Goal: Task Accomplishment & Management: Complete application form

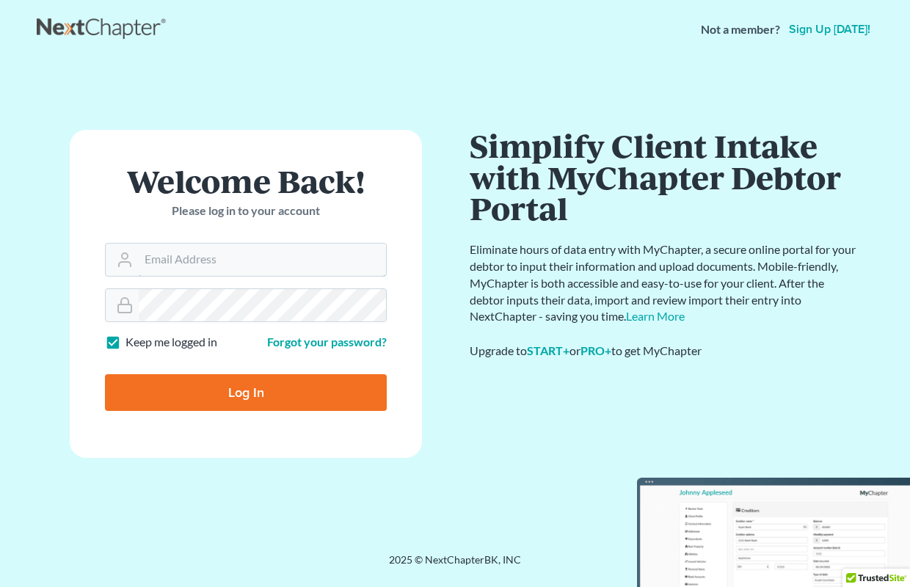
type input "ecf@thegrandelawfirm.com"
click at [255, 400] on input "Log In" at bounding box center [246, 392] width 282 height 37
type input "Thinking..."
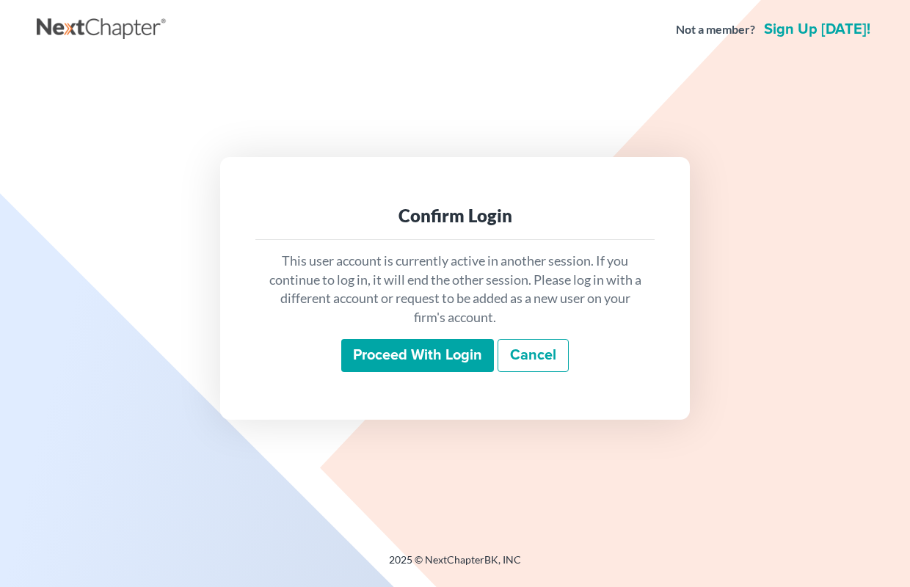
click at [399, 371] on input "Proceed with login" at bounding box center [417, 356] width 153 height 34
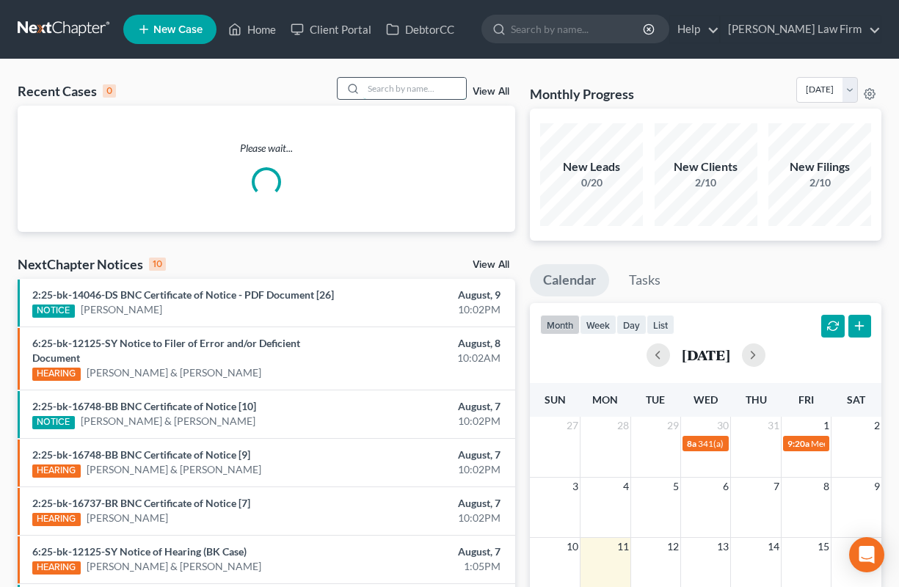
click at [383, 91] on input "search" at bounding box center [414, 88] width 103 height 21
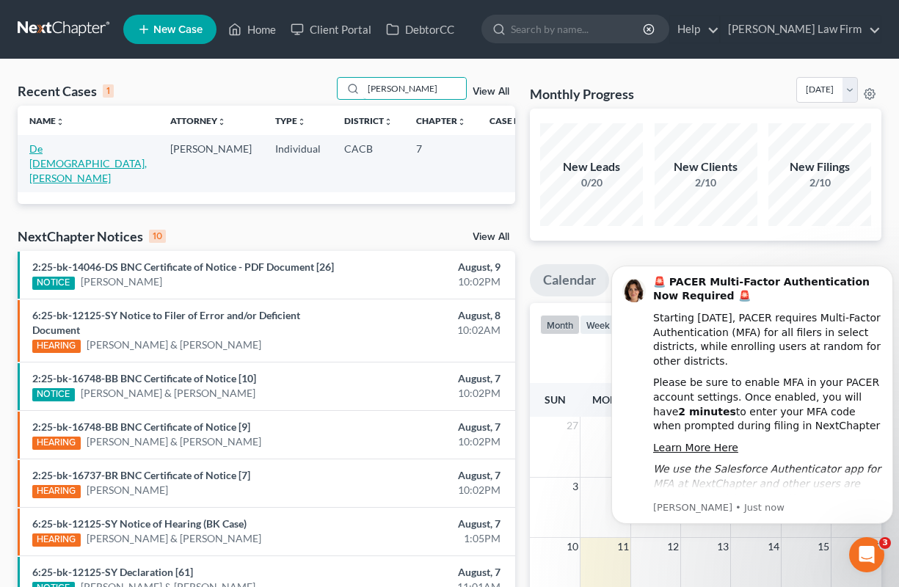
type input "[PERSON_NAME]"
click at [75, 145] on link "De [DEMOGRAPHIC_DATA], [PERSON_NAME]" at bounding box center [87, 163] width 117 height 42
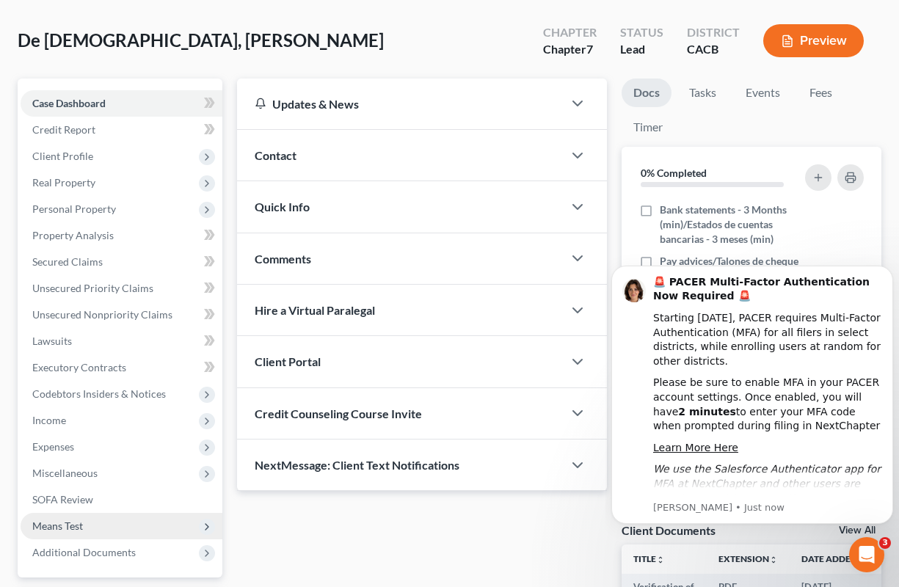
scroll to position [147, 0]
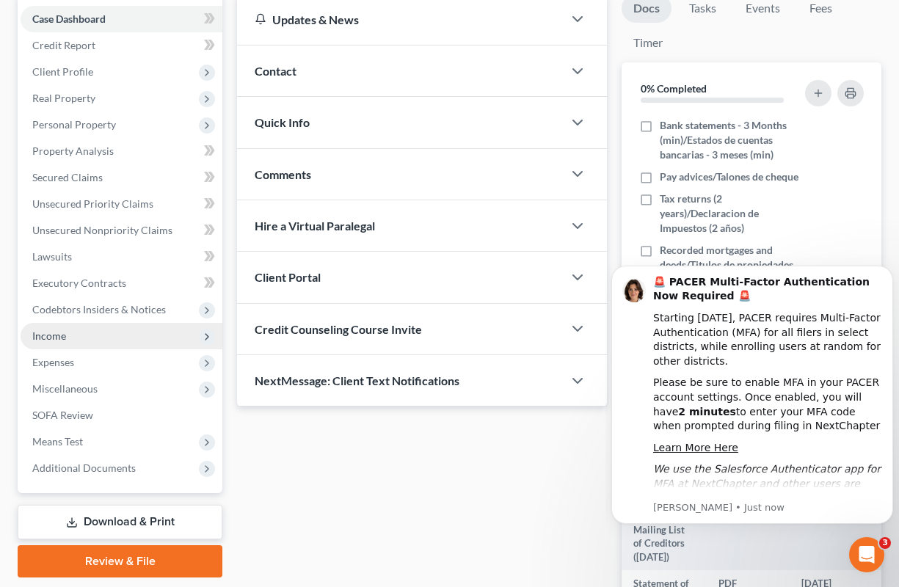
click at [64, 344] on span "Income" at bounding box center [122, 336] width 202 height 26
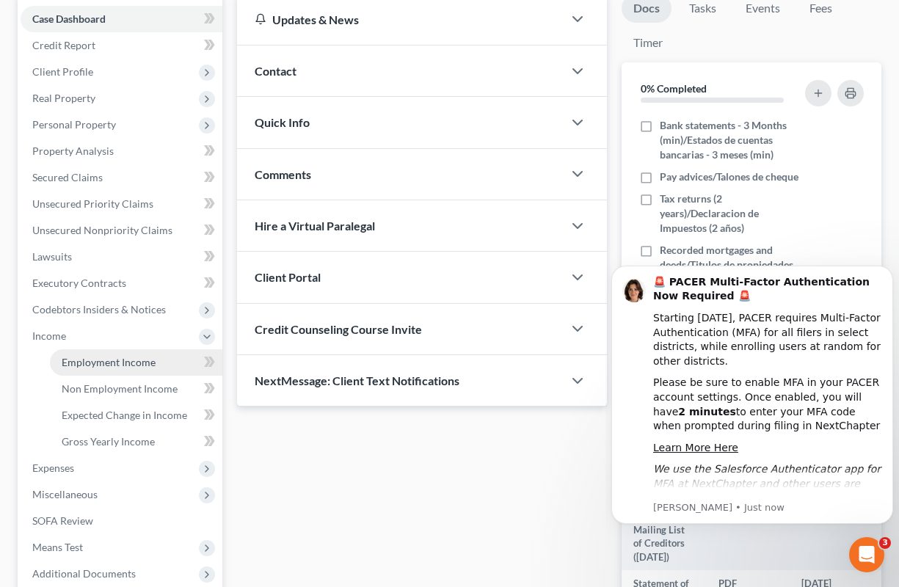
click at [82, 359] on span "Employment Income" at bounding box center [109, 362] width 94 height 12
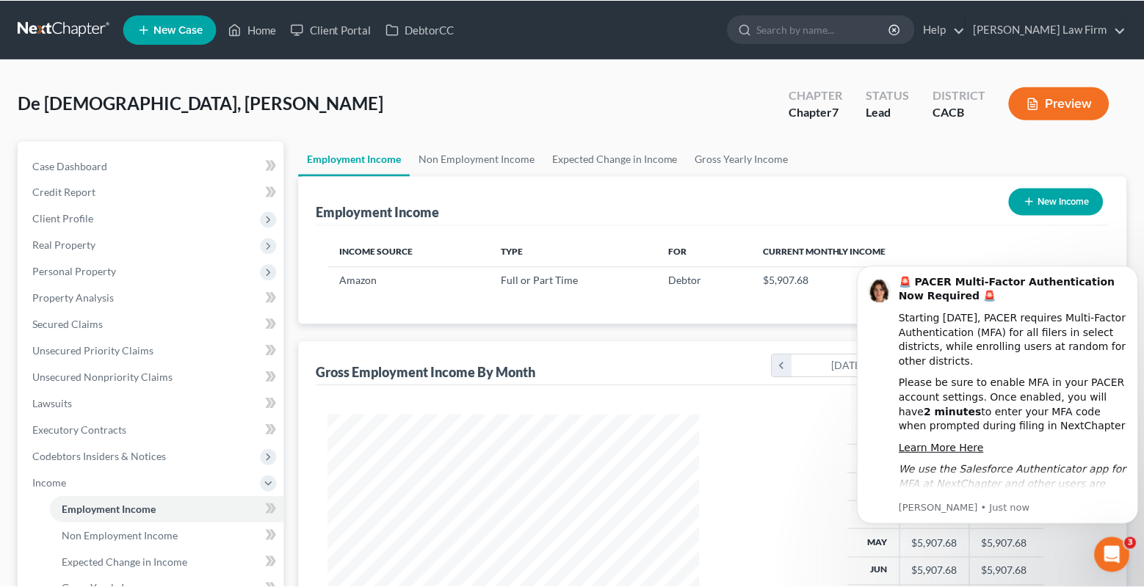
scroll to position [264, 466]
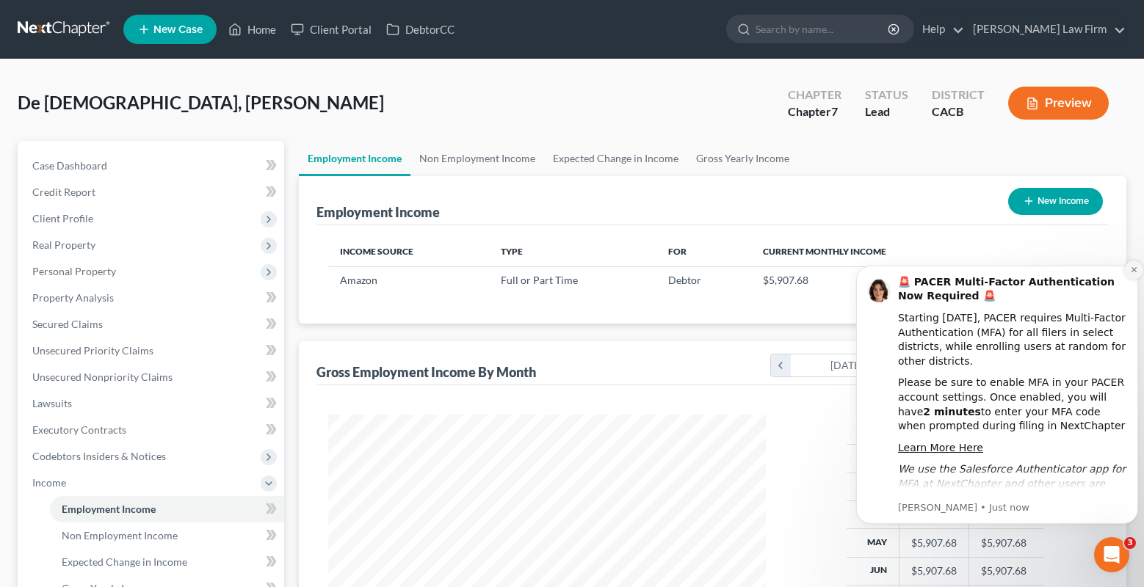
click at [910, 270] on icon "Dismiss notification" at bounding box center [1134, 270] width 8 height 8
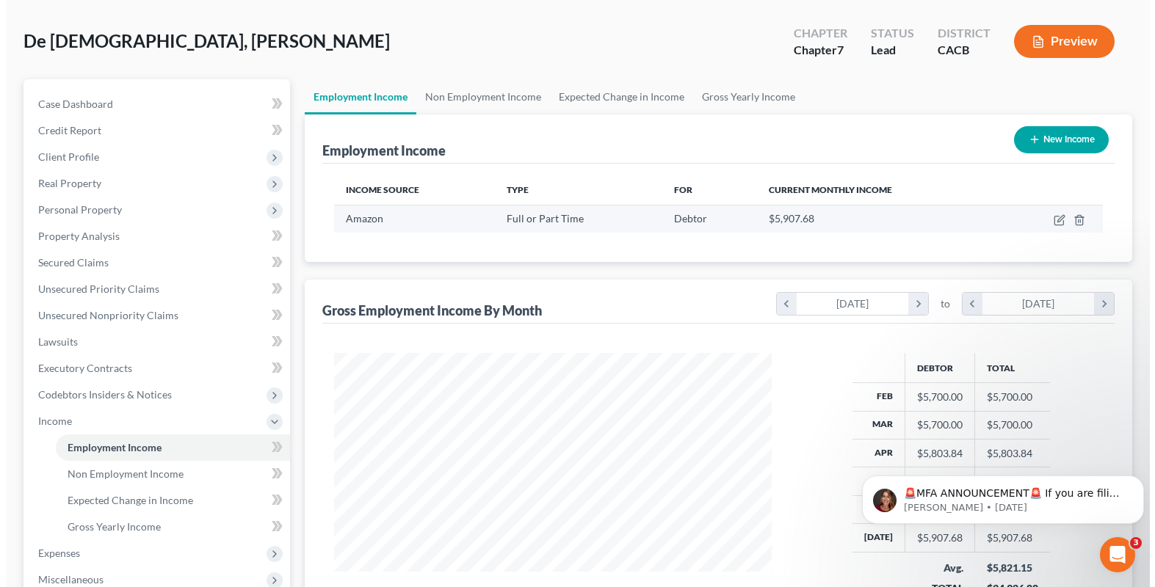
scroll to position [147, 0]
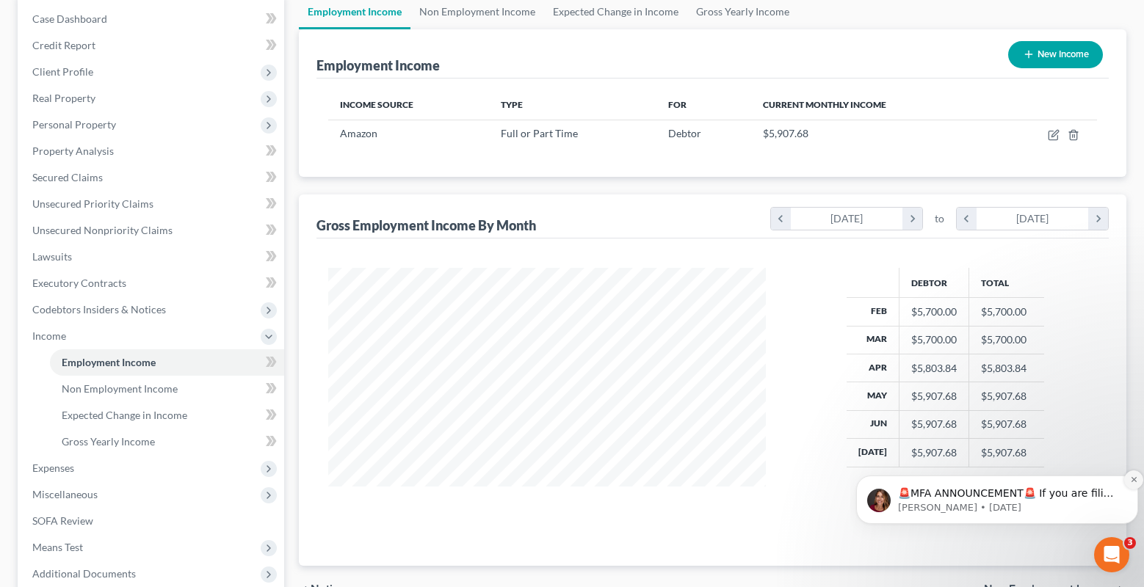
click at [910, 480] on icon "Dismiss notification" at bounding box center [1134, 480] width 8 height 8
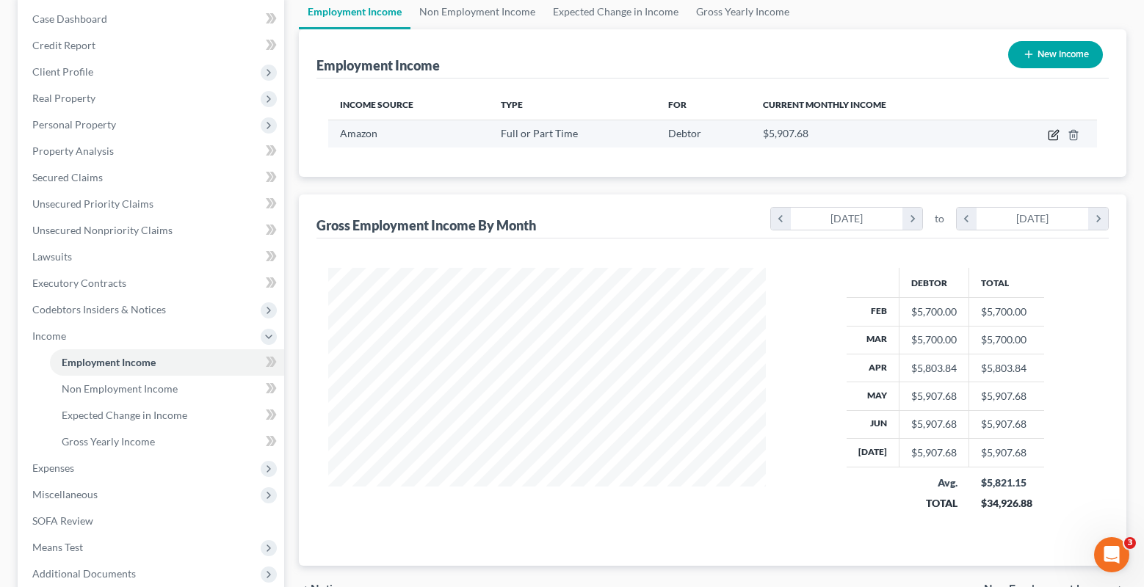
click at [910, 135] on icon "button" at bounding box center [1054, 133] width 7 height 7
select select "0"
select select "50"
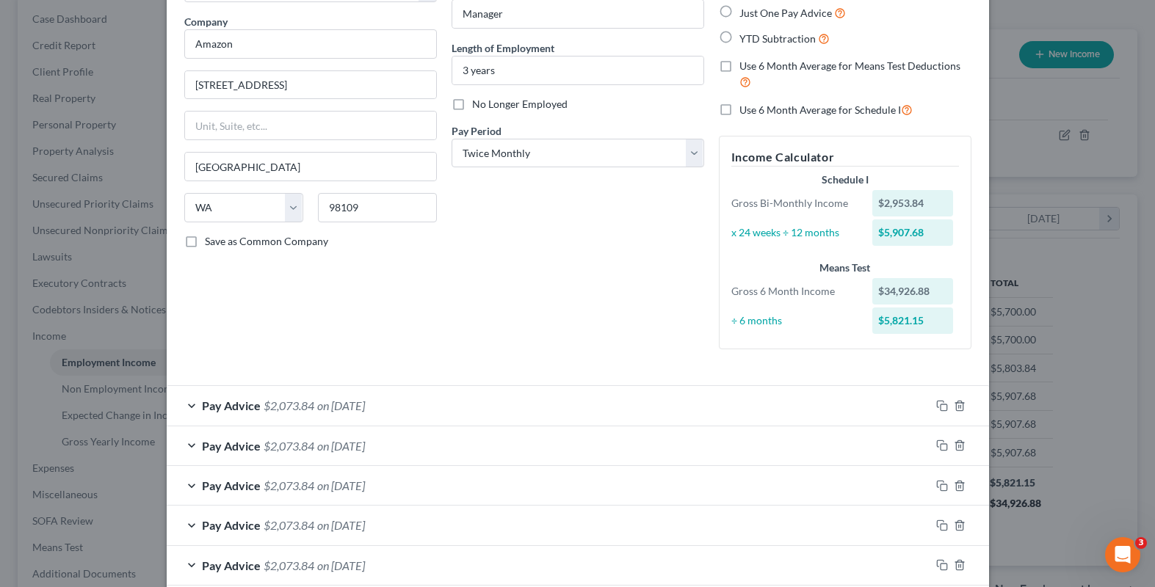
scroll to position [74, 0]
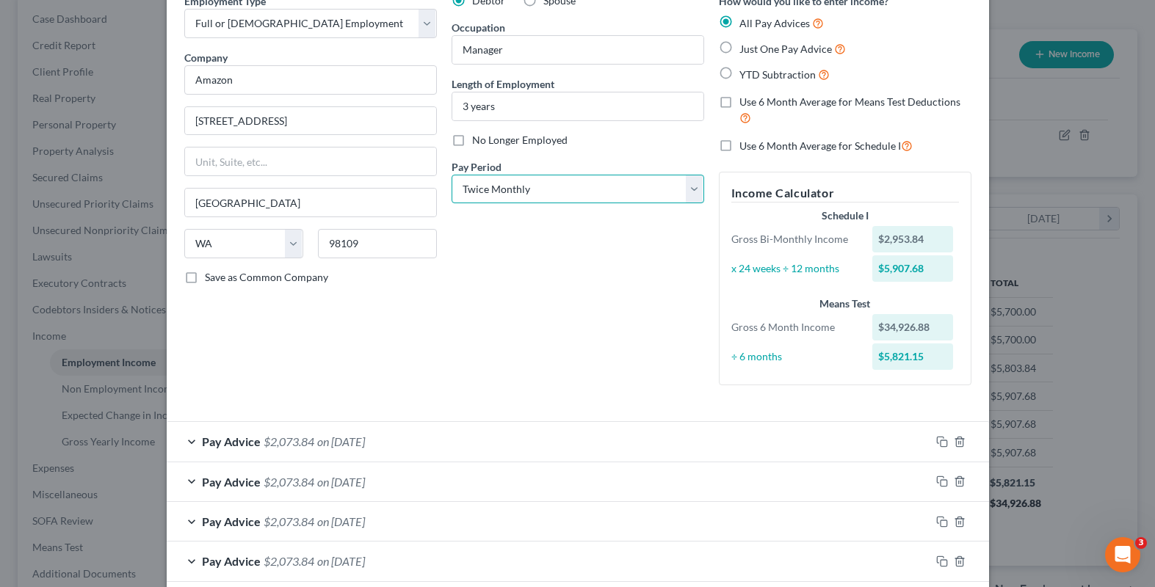
click at [535, 186] on select "Select Monthly Twice Monthly Every Other Week Weekly" at bounding box center [578, 189] width 253 height 29
select select "2"
click at [452, 175] on select "Select Monthly Twice Monthly Every Other Week Weekly" at bounding box center [578, 189] width 253 height 29
click at [526, 272] on div "Debtor Spouse Occupation Manager Length of Employment 3 years No Longer Employe…" at bounding box center [577, 195] width 267 height 404
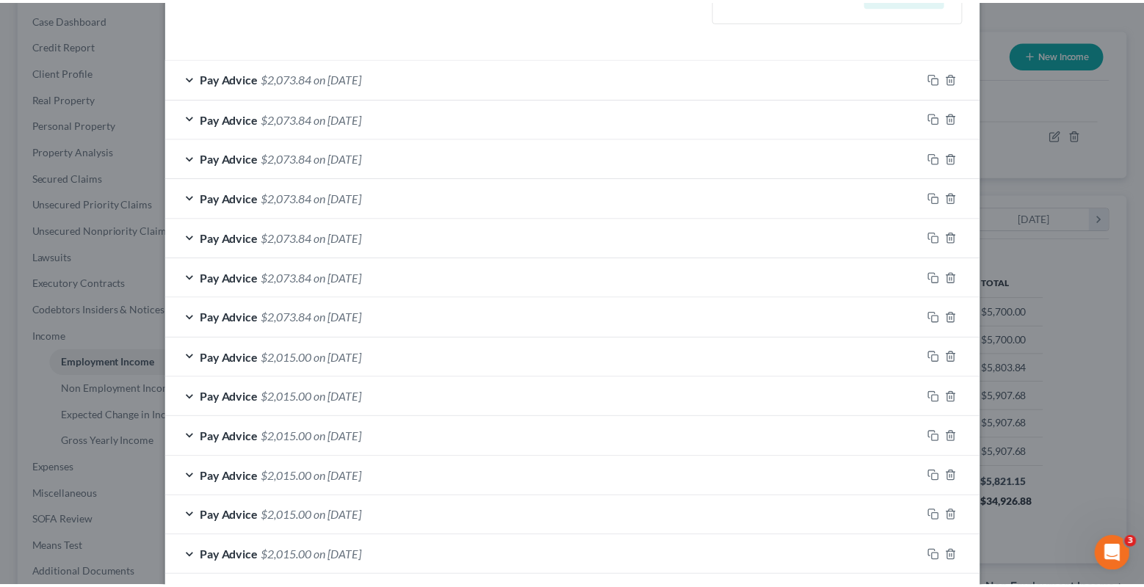
scroll to position [591, 0]
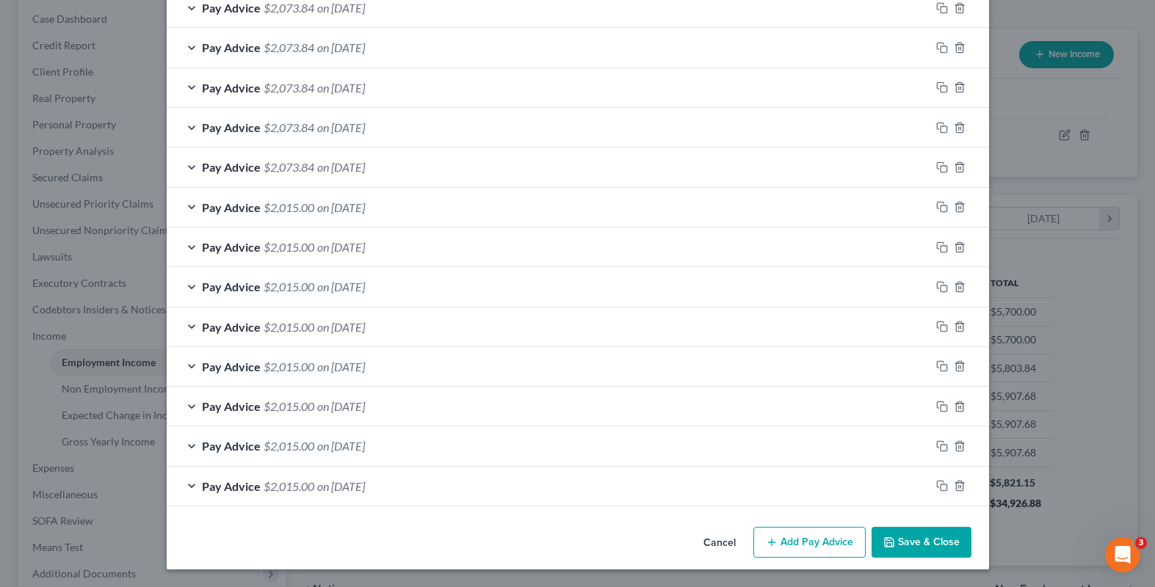
click at [887, 542] on icon "button" at bounding box center [889, 543] width 12 height 12
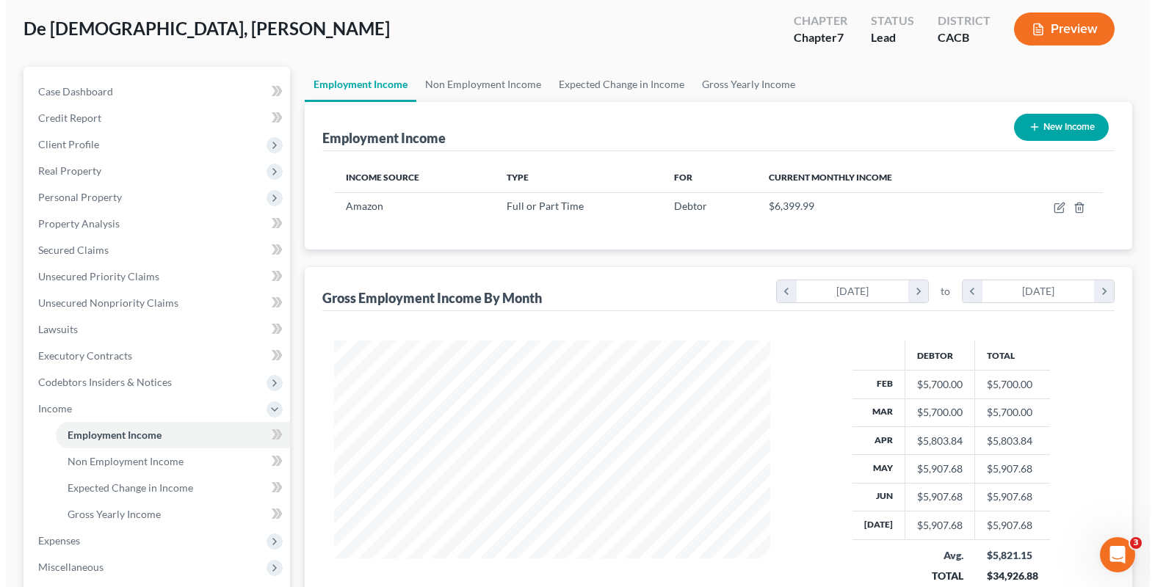
scroll to position [73, 0]
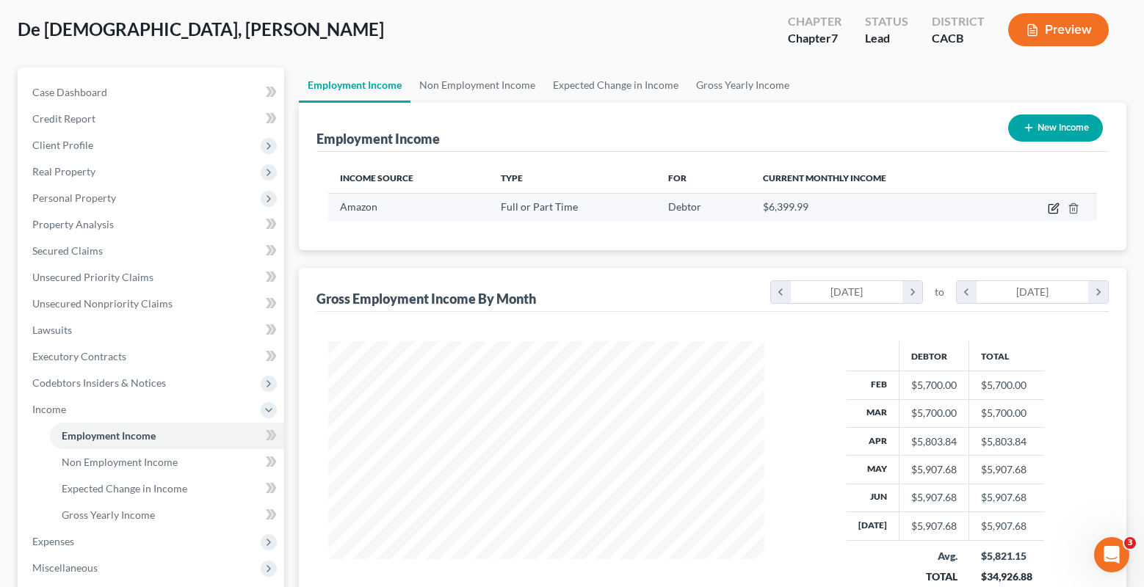
click at [910, 211] on icon "button" at bounding box center [1054, 209] width 12 height 12
select select "0"
select select "50"
select select "2"
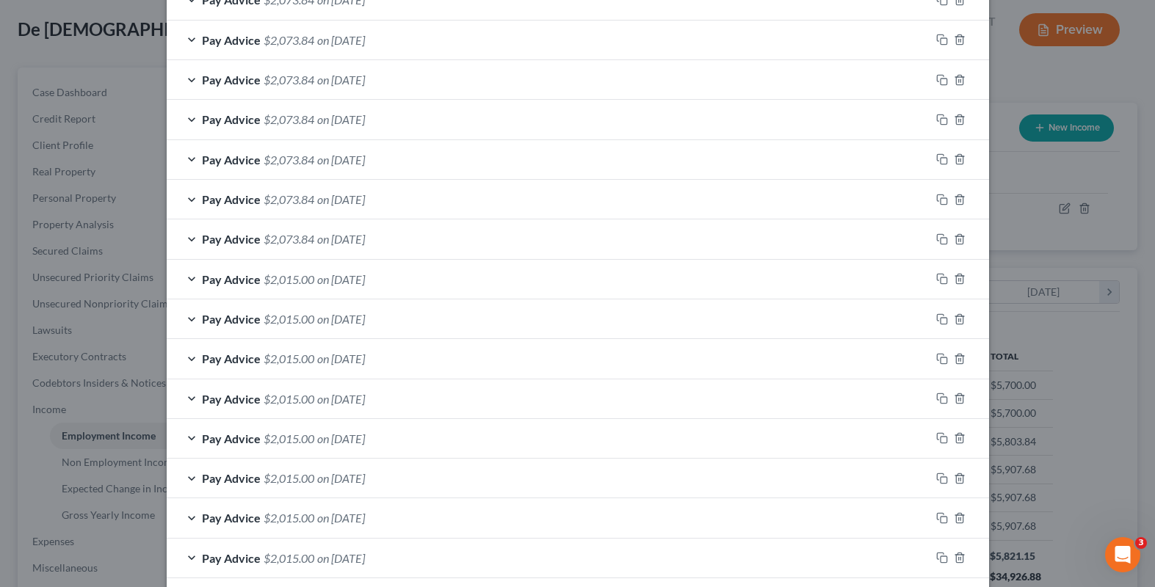
scroll to position [591, 0]
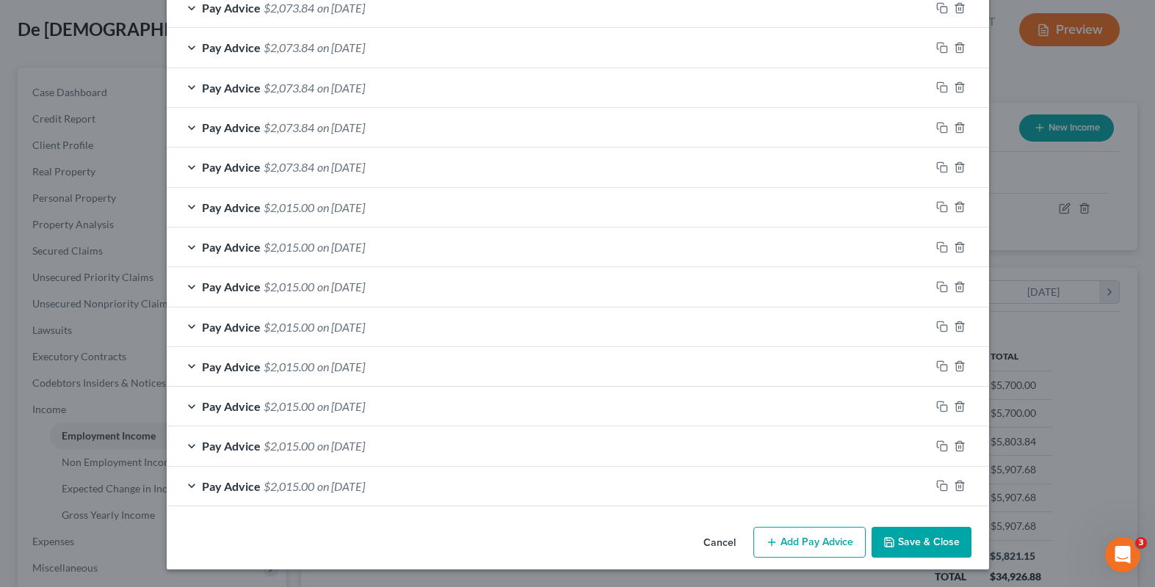
click at [211, 490] on span "Pay Advice" at bounding box center [231, 486] width 59 height 14
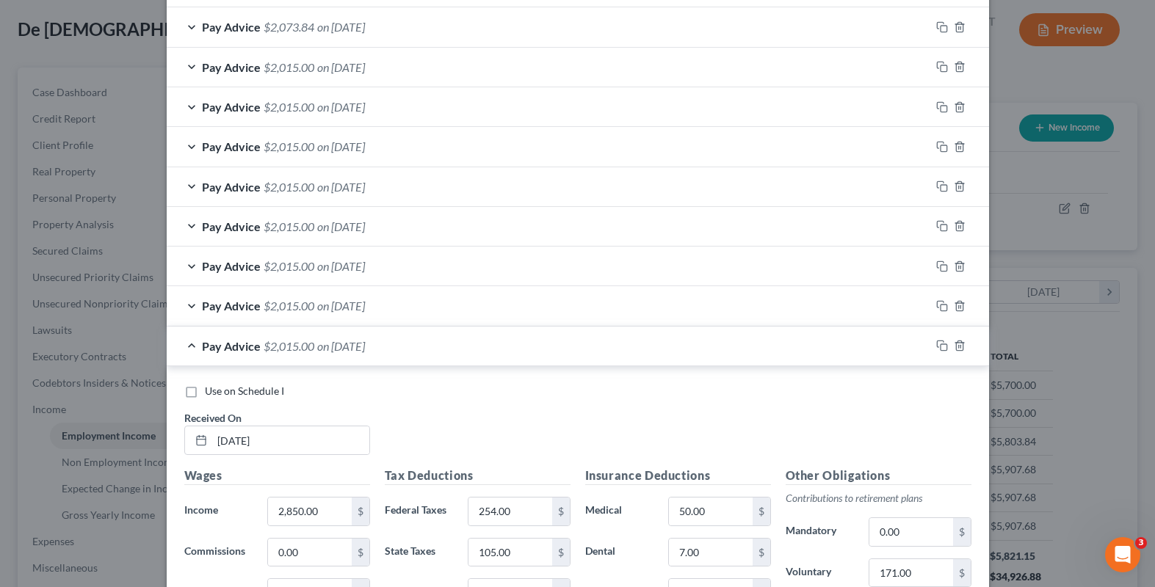
scroll to position [738, 0]
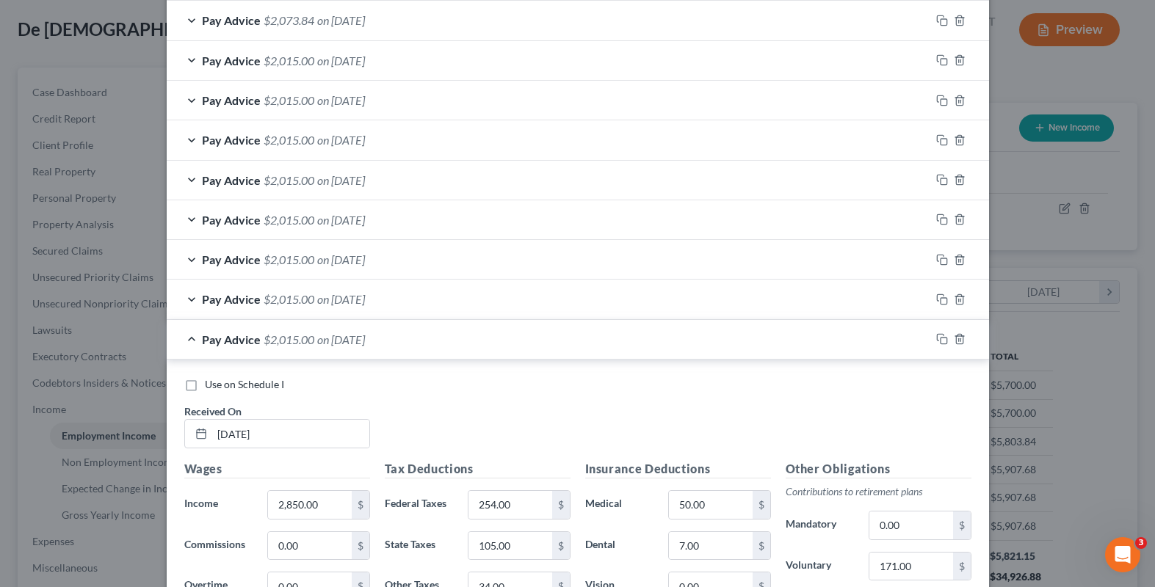
click at [474, 418] on div "Use on Schedule I Received On * [DATE]" at bounding box center [578, 418] width 802 height 83
click at [190, 340] on div "Pay Advice $2,015.00 on [DATE]" at bounding box center [549, 339] width 764 height 39
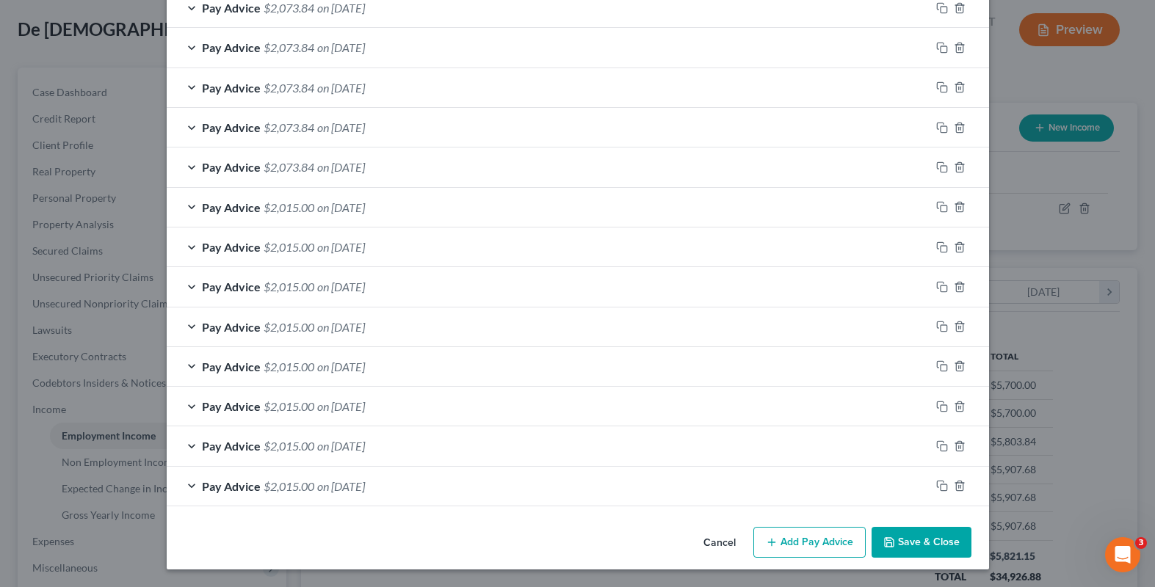
scroll to position [591, 0]
click at [490, 364] on div "Pay Advice $2,015.00 on [DATE]" at bounding box center [549, 366] width 764 height 39
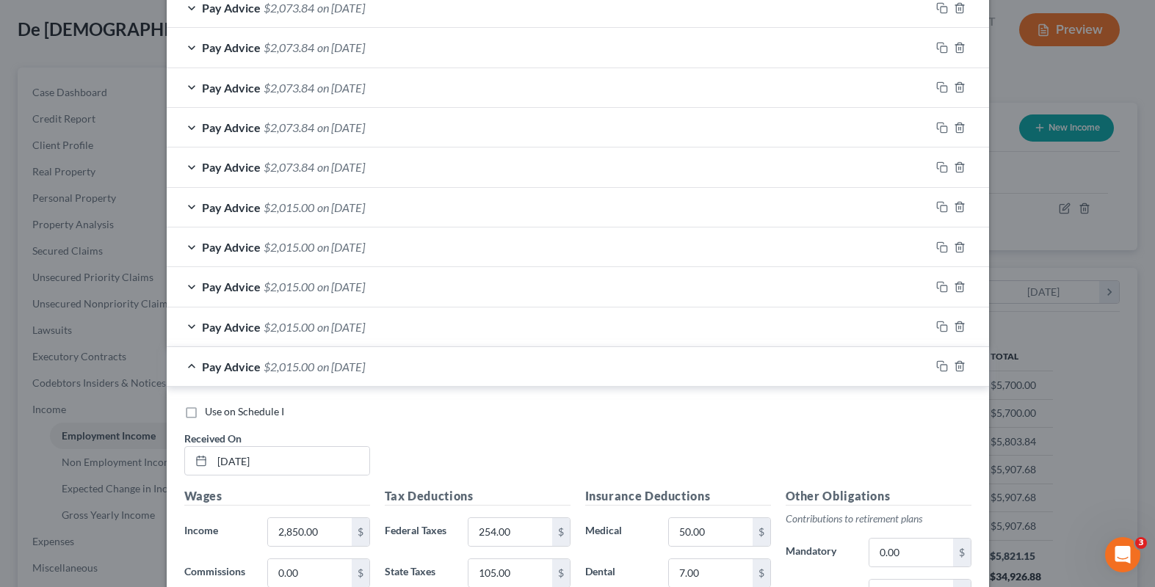
scroll to position [738, 0]
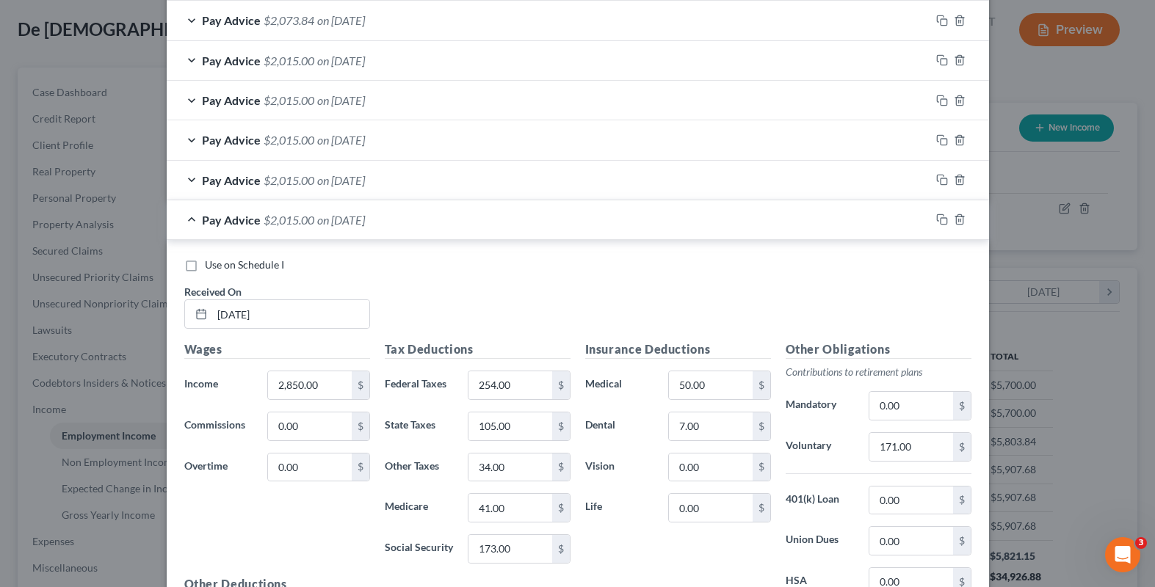
click at [188, 219] on div "Pay Advice $2,015.00 on [DATE]" at bounding box center [549, 219] width 764 height 39
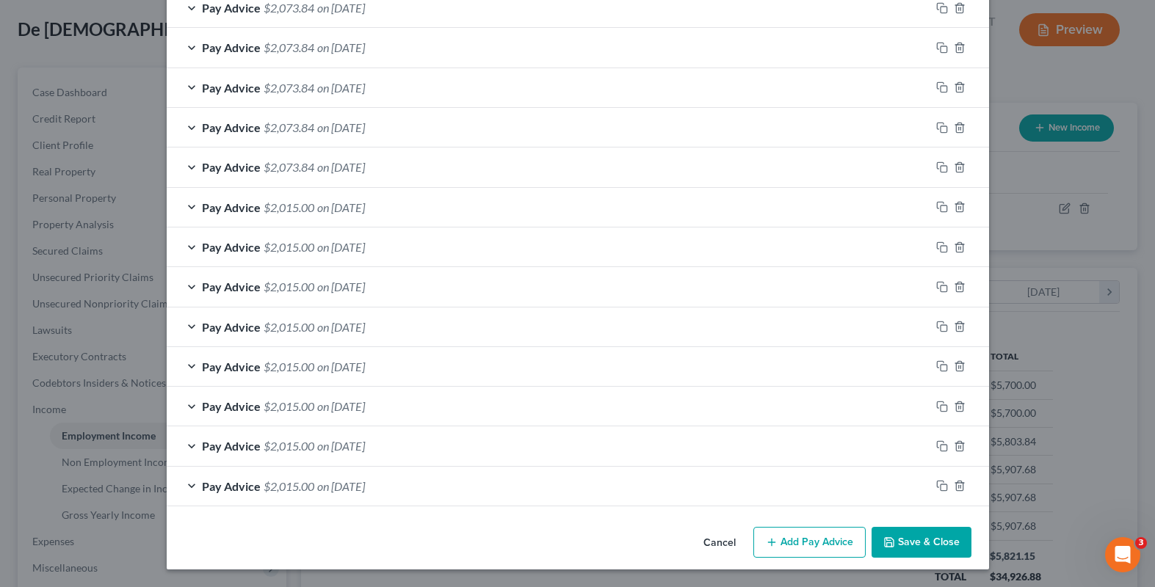
scroll to position [591, 0]
click at [526, 20] on div "Pay Advice $2,073.84 on [DATE]" at bounding box center [549, 7] width 764 height 39
click at [435, 157] on div "Pay Advice $2,073.84 on [DATE]" at bounding box center [549, 167] width 764 height 39
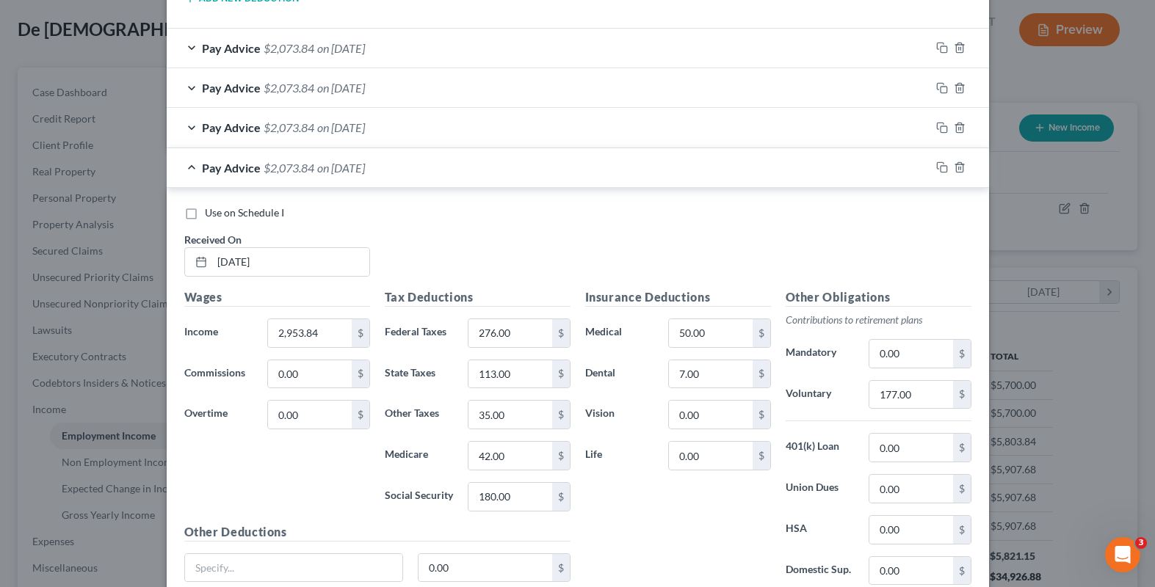
scroll to position [1180, 0]
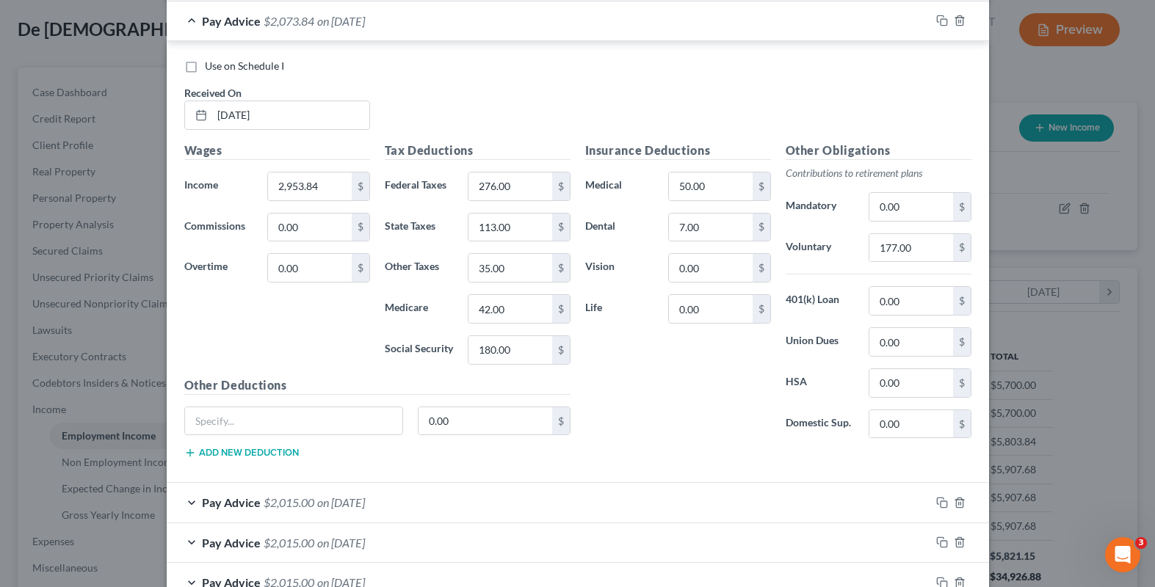
click at [189, 23] on div "Pay Advice $2,073.84 on [DATE]" at bounding box center [549, 20] width 764 height 39
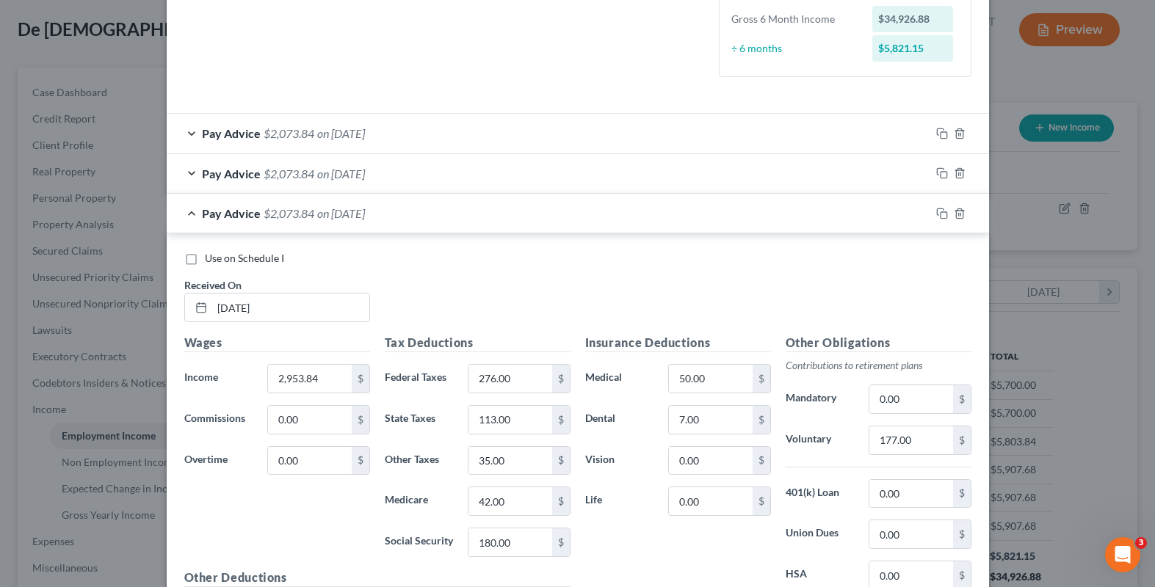
scroll to position [299, 0]
